Goal: Submit feedback/report problem: Leave review/rating

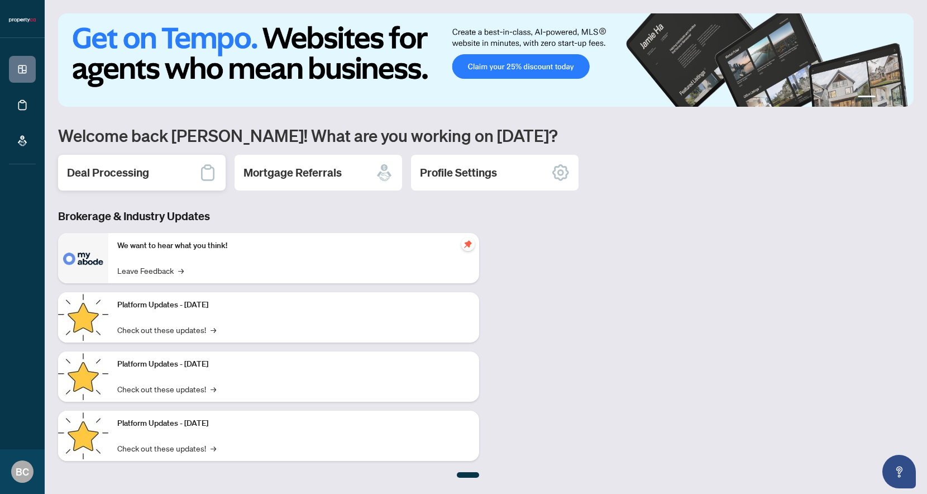
click at [133, 164] on div "Deal Processing" at bounding box center [142, 173] width 168 height 36
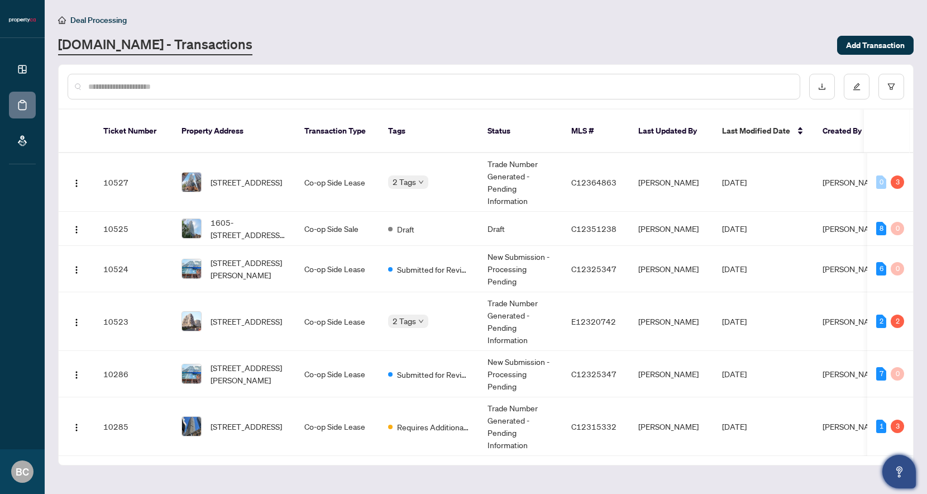
click at [898, 467] on icon "Open asap" at bounding box center [900, 472] width 14 height 14
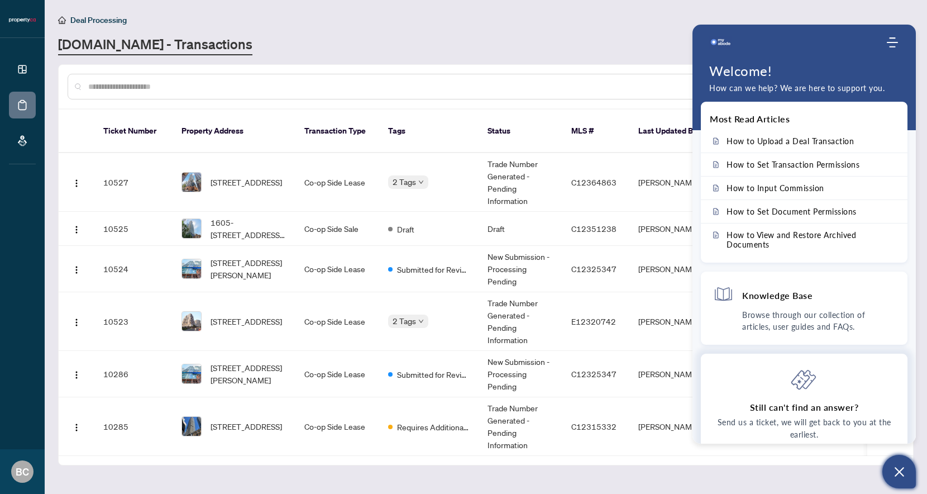
click at [801, 388] on icon at bounding box center [804, 379] width 27 height 27
click at [808, 415] on div "Still can't find an answer? Send us a ticket, we will get back to you at the ea…" at bounding box center [804, 421] width 182 height 56
click at [805, 427] on p "Send us a ticket, we will get back to you at the earliest." at bounding box center [804, 428] width 182 height 25
click at [793, 427] on p "Send us a ticket, we will get back to you at the earliest." at bounding box center [804, 428] width 182 height 25
click at [800, 379] on icon at bounding box center [804, 379] width 27 height 27
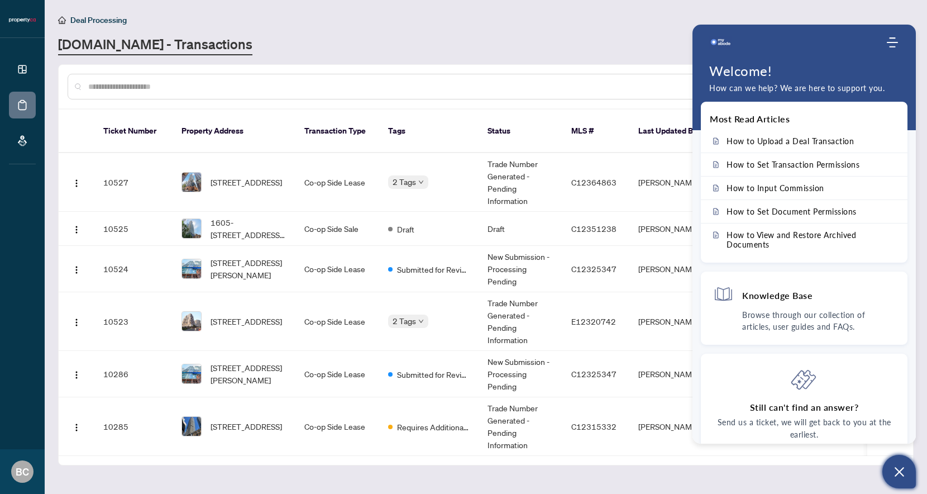
click at [898, 466] on icon "Open asap" at bounding box center [900, 472] width 14 height 14
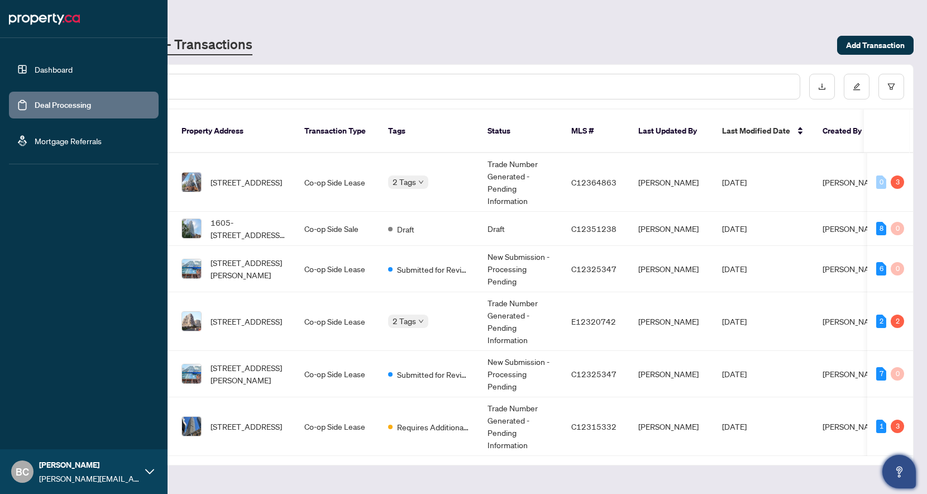
click at [46, 69] on link "Dashboard" at bounding box center [54, 69] width 38 height 10
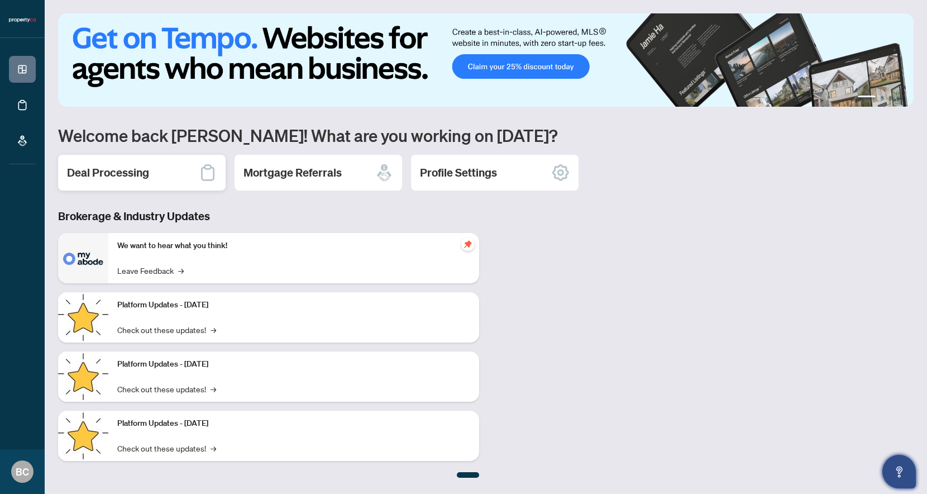
click at [170, 178] on div "Deal Processing" at bounding box center [142, 173] width 168 height 36
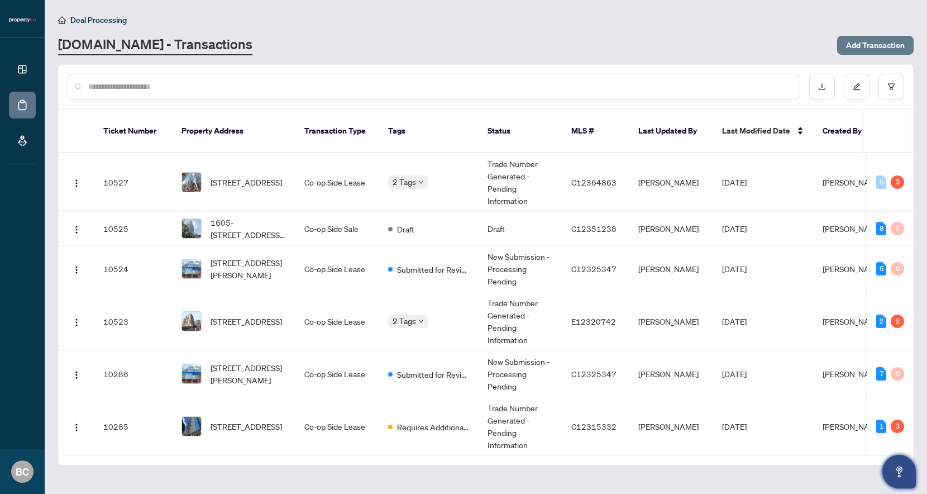
click at [878, 50] on span "Add Transaction" at bounding box center [875, 45] width 59 height 18
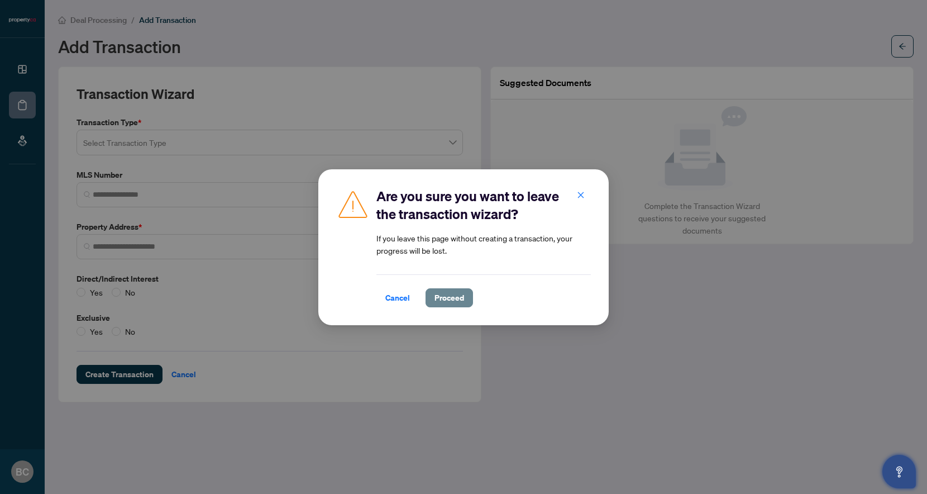
click at [447, 303] on span "Proceed" at bounding box center [450, 298] width 30 height 18
click at [579, 193] on icon "close" at bounding box center [581, 195] width 8 height 8
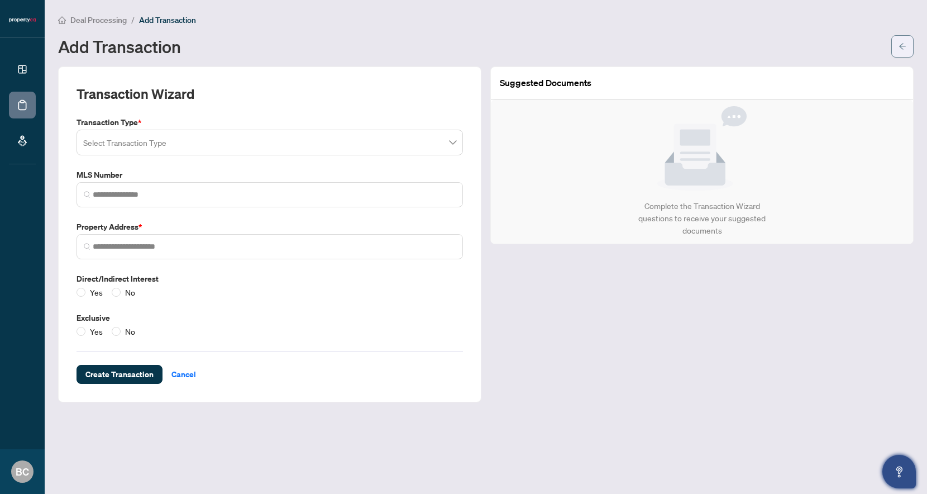
click at [911, 45] on button "button" at bounding box center [903, 46] width 22 height 22
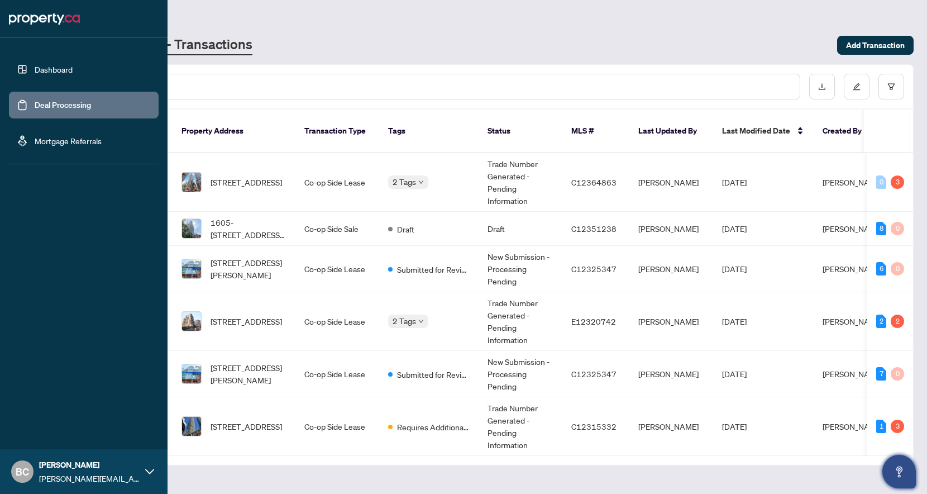
click at [35, 137] on link "Mortgage Referrals" at bounding box center [68, 141] width 67 height 10
click at [63, 69] on link "Dashboard" at bounding box center [54, 69] width 38 height 10
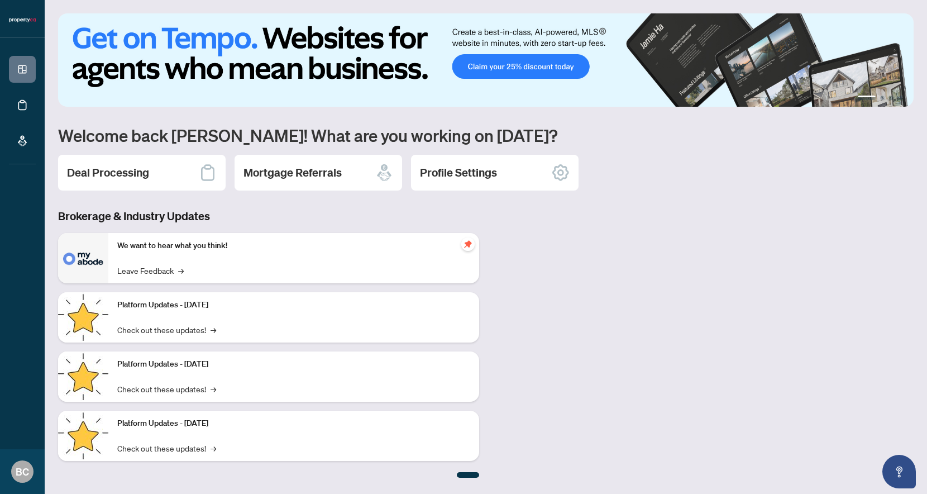
click at [180, 251] on p "We want to hear what you think!" at bounding box center [293, 246] width 353 height 12
click at [158, 268] on link "Leave Feedback →" at bounding box center [150, 270] width 66 height 12
